Goal: Transaction & Acquisition: Purchase product/service

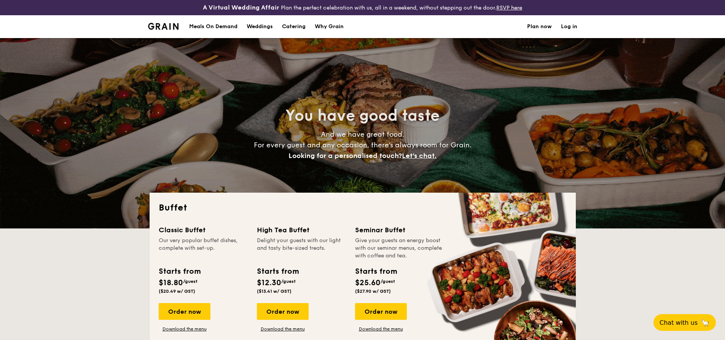
select select
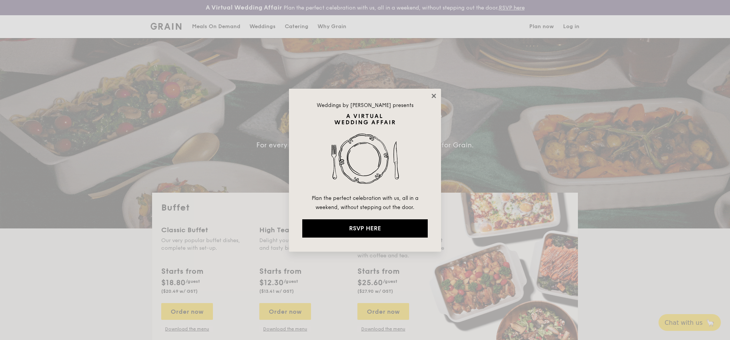
click at [433, 95] on icon at bounding box center [434, 96] width 4 height 4
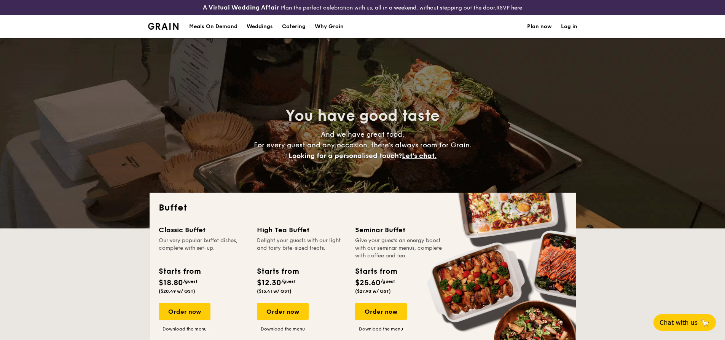
click at [191, 84] on div "You have good taste And we have great food. For every guest and any occasion, t…" at bounding box center [363, 133] width 426 height 190
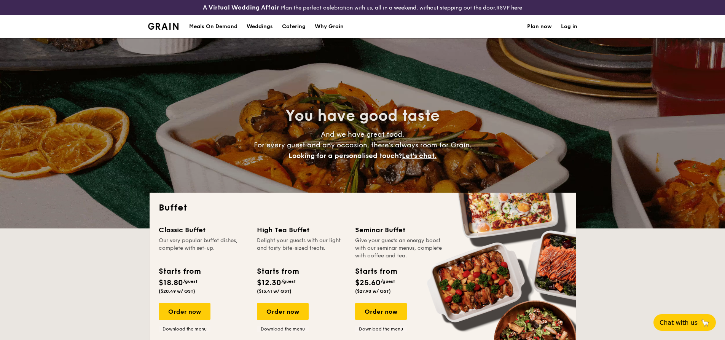
click at [287, 24] on h1 "Catering" at bounding box center [294, 26] width 24 height 23
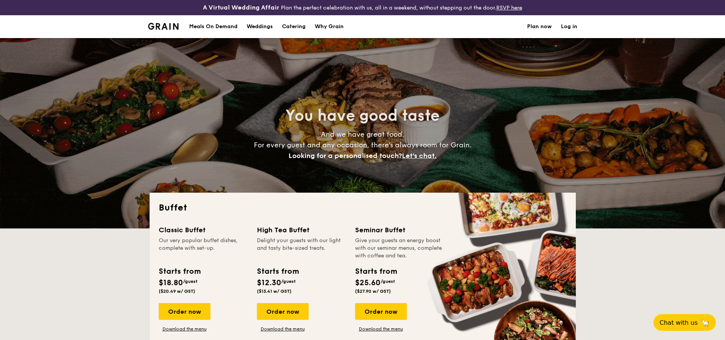
click at [288, 26] on h1 "Catering" at bounding box center [294, 26] width 24 height 23
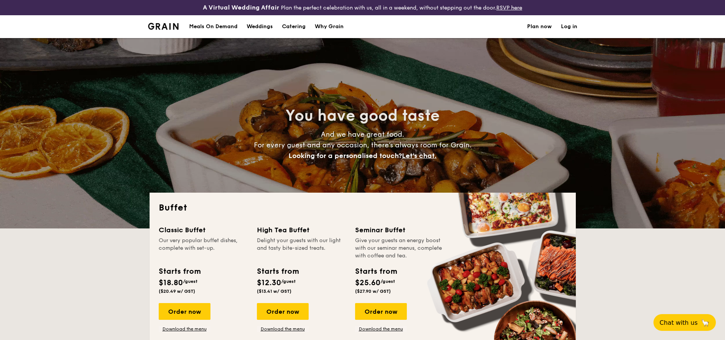
click at [288, 26] on h1 "Catering" at bounding box center [294, 26] width 24 height 23
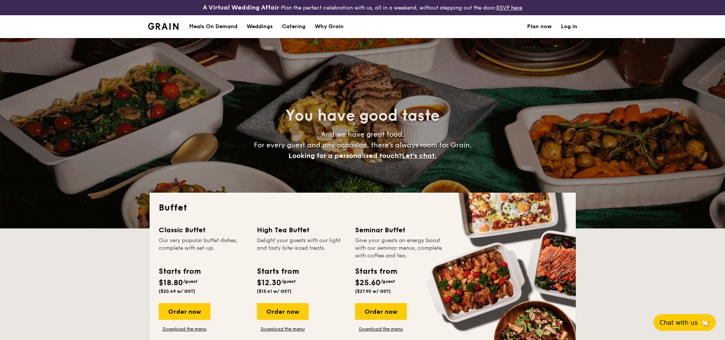
click at [288, 26] on h1 "Catering" at bounding box center [294, 26] width 24 height 23
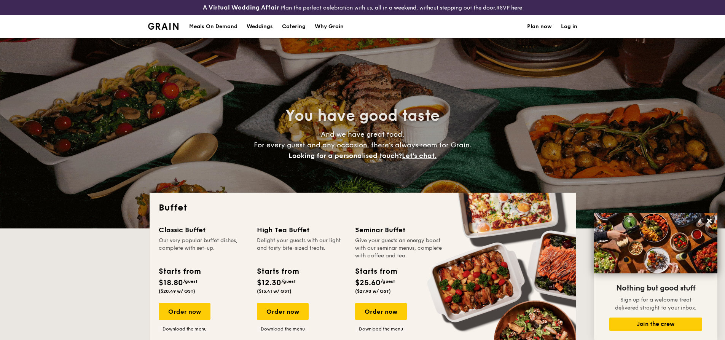
click at [294, 27] on h1 "Catering" at bounding box center [294, 26] width 24 height 23
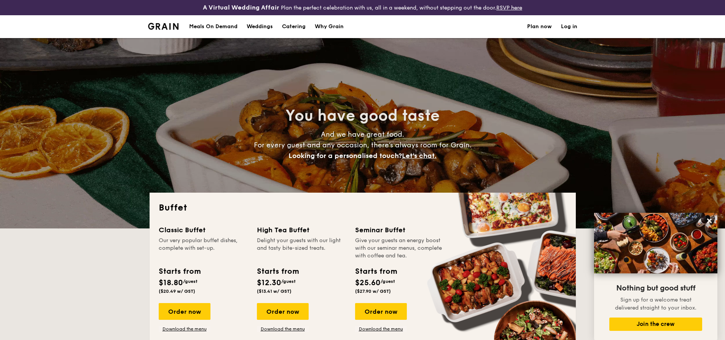
click at [293, 25] on h1 "Catering" at bounding box center [294, 26] width 24 height 23
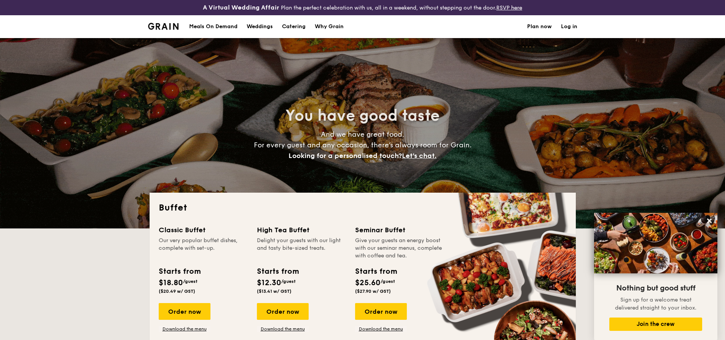
click at [199, 25] on div "Meals On Demand" at bounding box center [213, 26] width 48 height 23
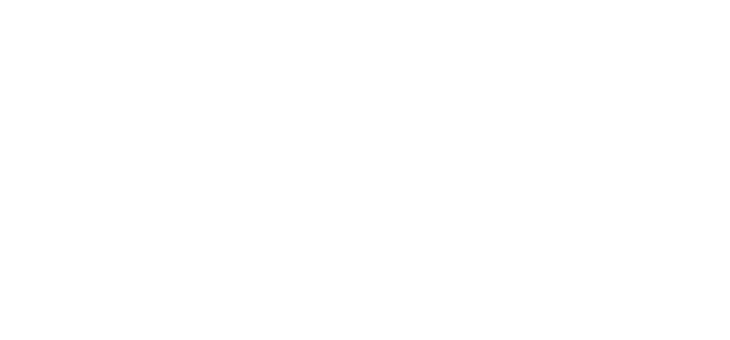
click at [204, 3] on html at bounding box center [365, 1] width 730 height 3
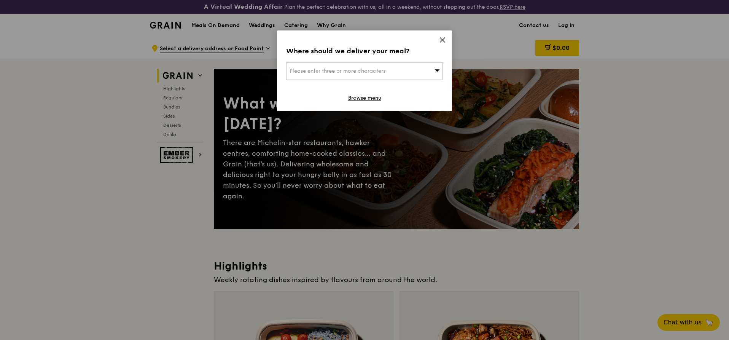
click at [441, 41] on icon at bounding box center [442, 40] width 5 height 5
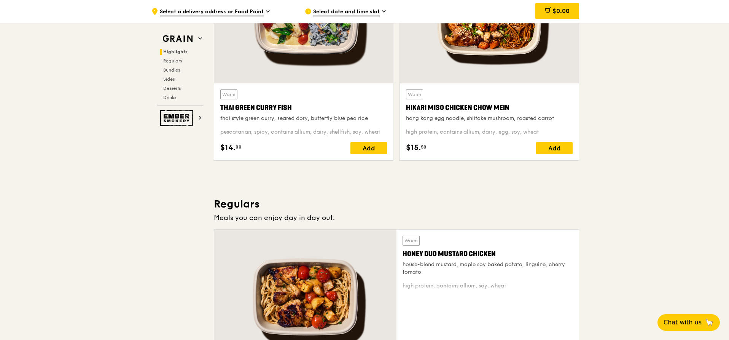
scroll to position [342, 0]
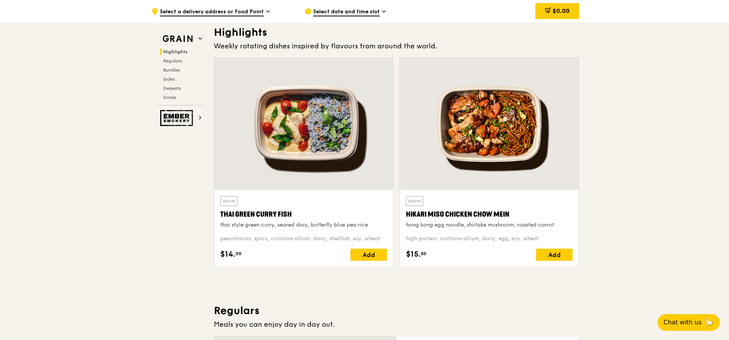
scroll to position [190, 0]
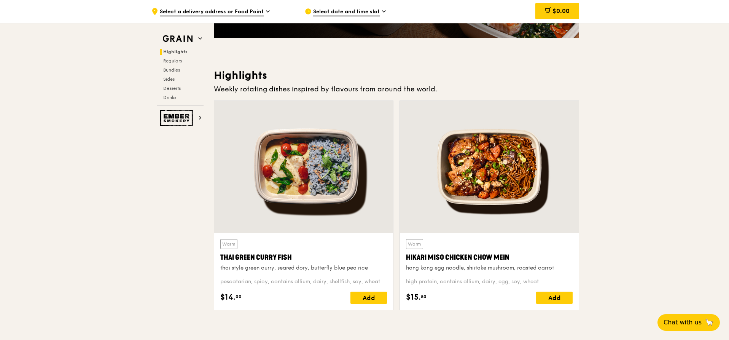
click at [320, 152] on div at bounding box center [303, 167] width 179 height 132
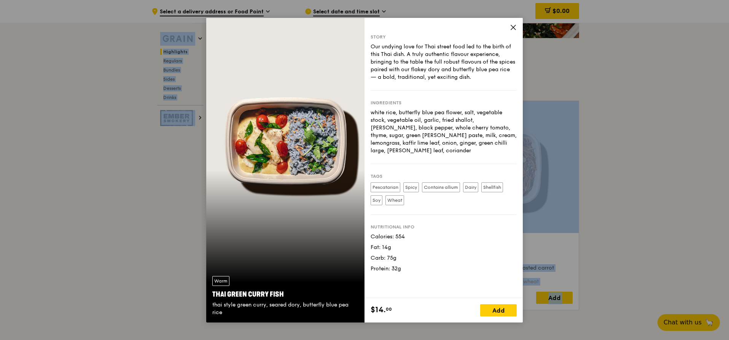
click at [320, 152] on div "Warm Thai Green Curry Fish thai style green curry, seared dory, butterfly blue …" at bounding box center [285, 170] width 158 height 304
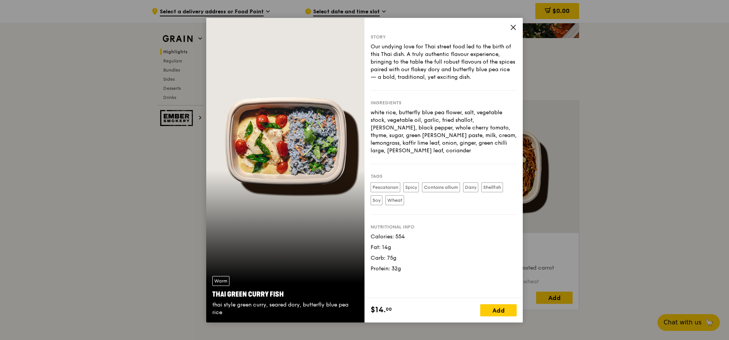
click at [511, 25] on icon at bounding box center [513, 27] width 7 height 7
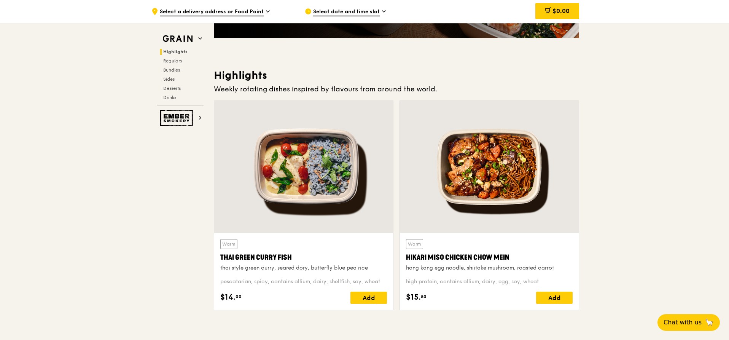
drag, startPoint x: 687, startPoint y: 154, endPoint x: 682, endPoint y: 156, distance: 4.6
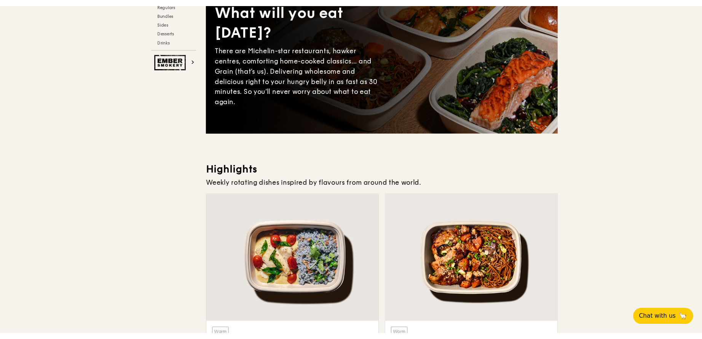
scroll to position [0, 0]
